Goal: Navigation & Orientation: Find specific page/section

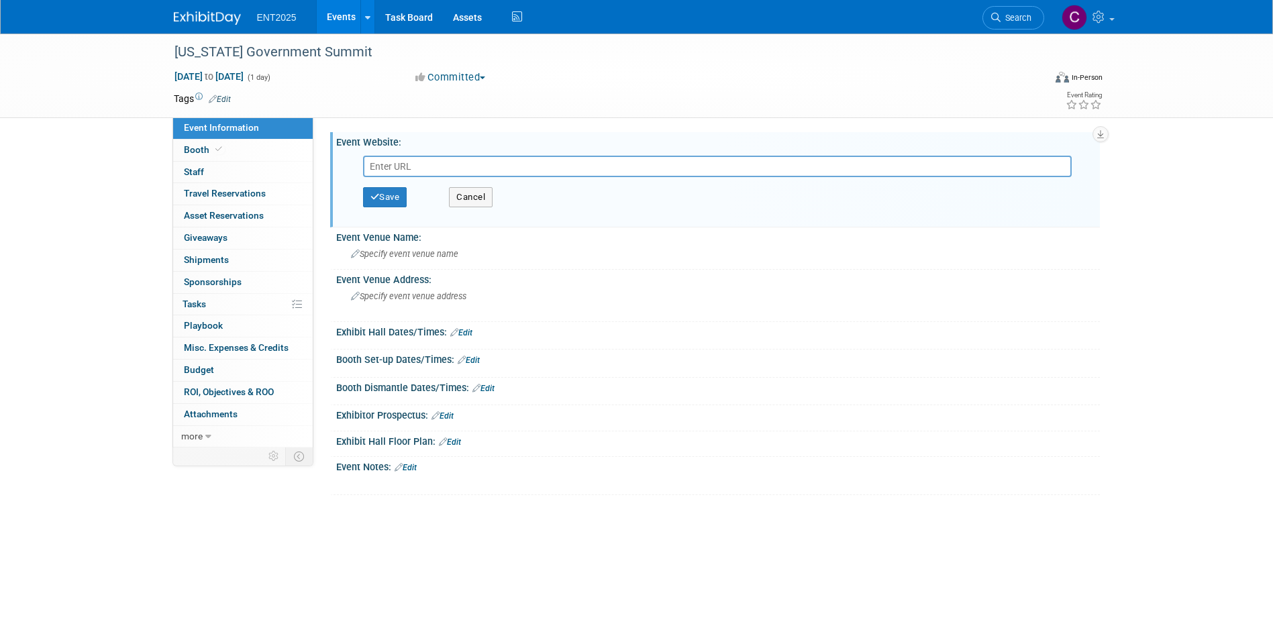
click at [332, 14] on link "Events" at bounding box center [341, 17] width 49 height 34
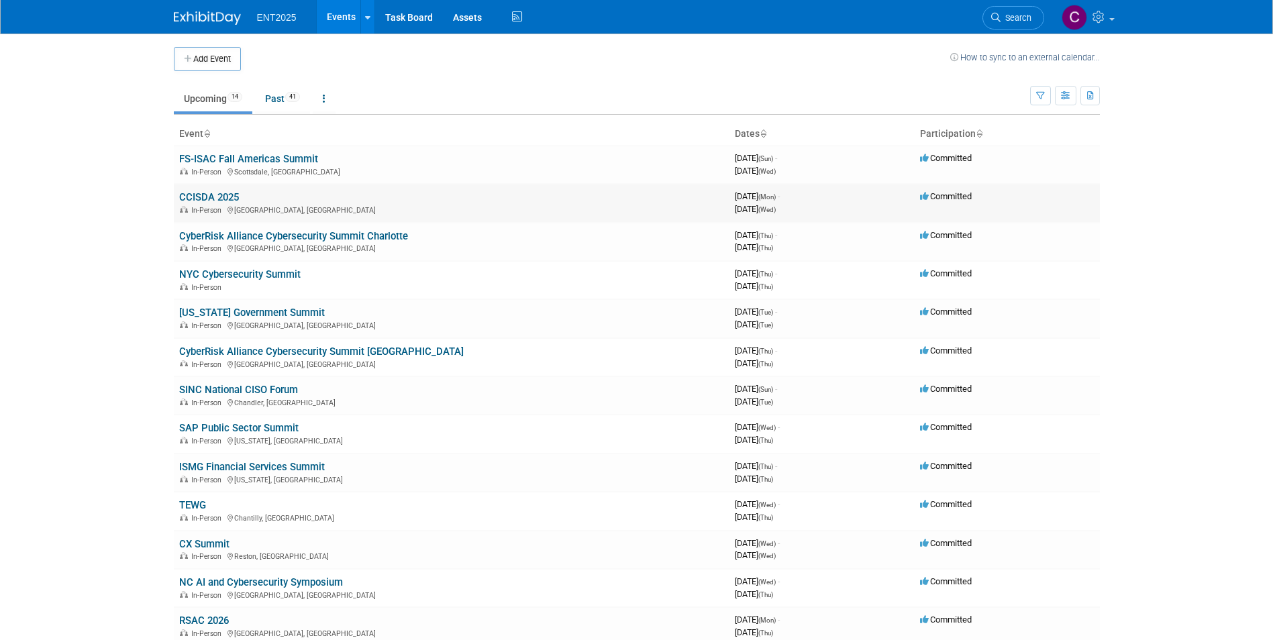
click at [197, 192] on link "CCISDA 2025" at bounding box center [209, 197] width 60 height 12
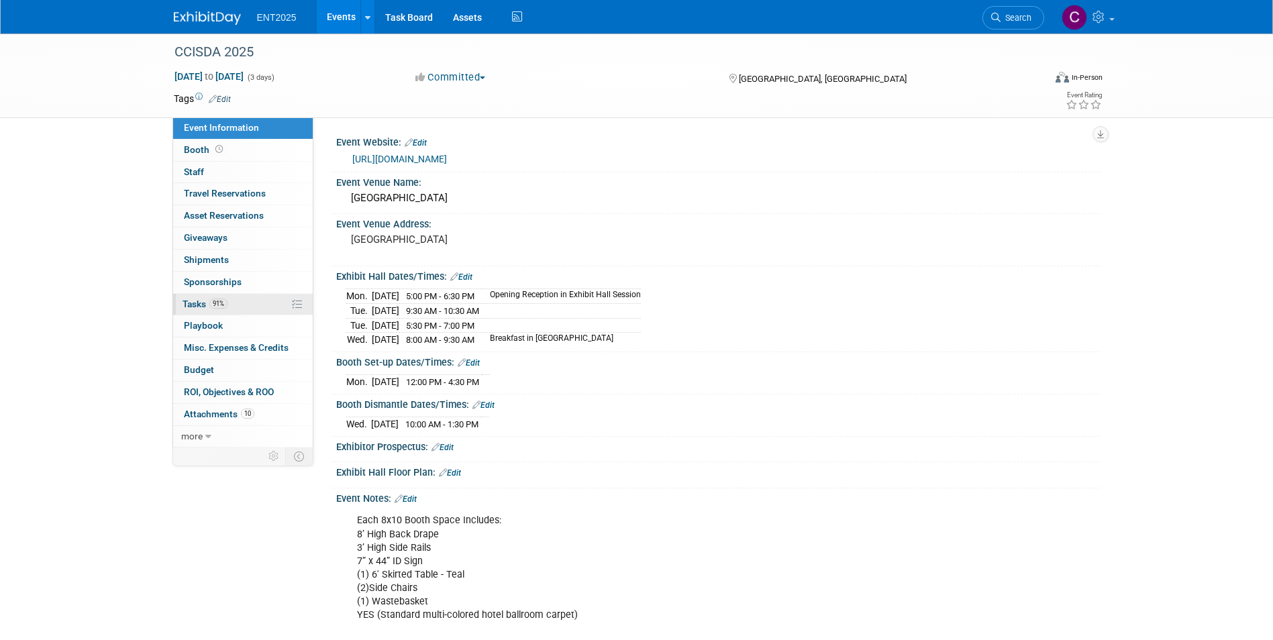
click at [192, 306] on span "Tasks 91%" at bounding box center [204, 304] width 45 height 11
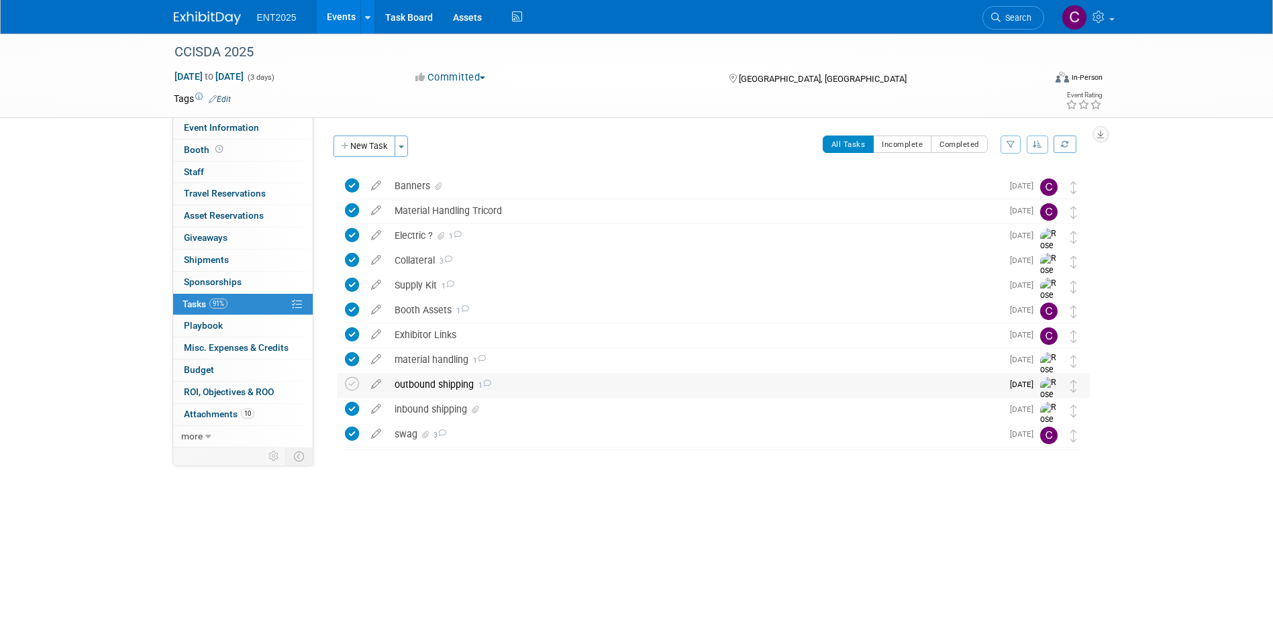
click at [575, 384] on div "outbound shipping 1" at bounding box center [695, 384] width 614 height 23
